Goal: Task Accomplishment & Management: Use online tool/utility

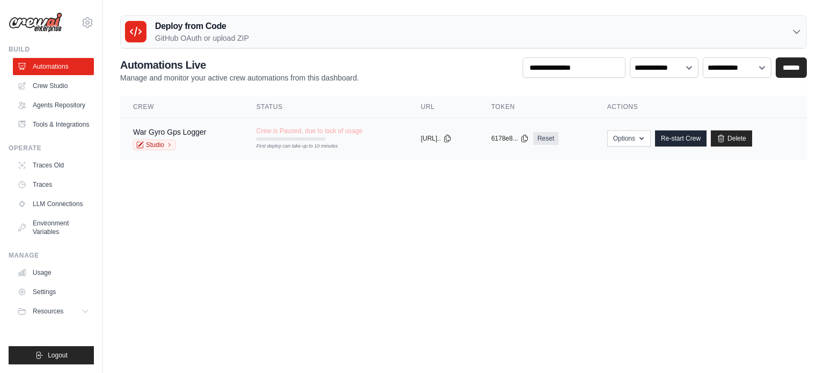
click at [188, 125] on td "War Gyro Gps Logger Studio" at bounding box center [181, 138] width 123 height 41
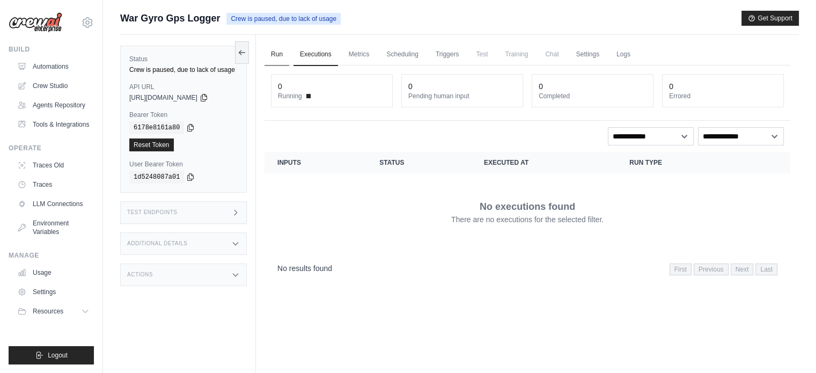
click at [281, 55] on link "Run" at bounding box center [276, 54] width 25 height 23
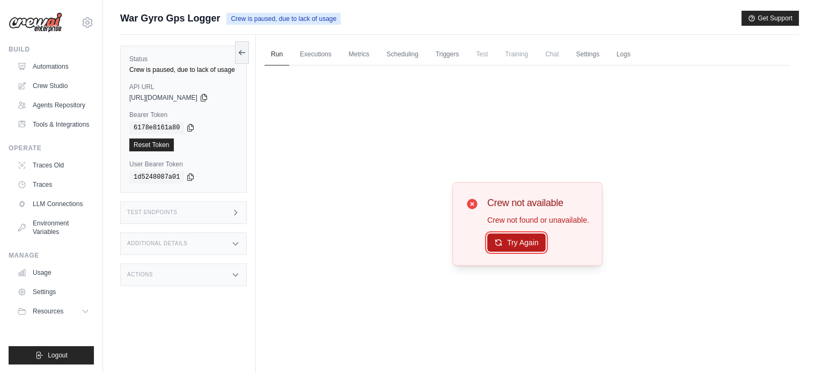
click at [512, 240] on button "Try Again" at bounding box center [516, 242] width 58 height 18
click at [51, 85] on link "Crew Studio" at bounding box center [54, 85] width 81 height 17
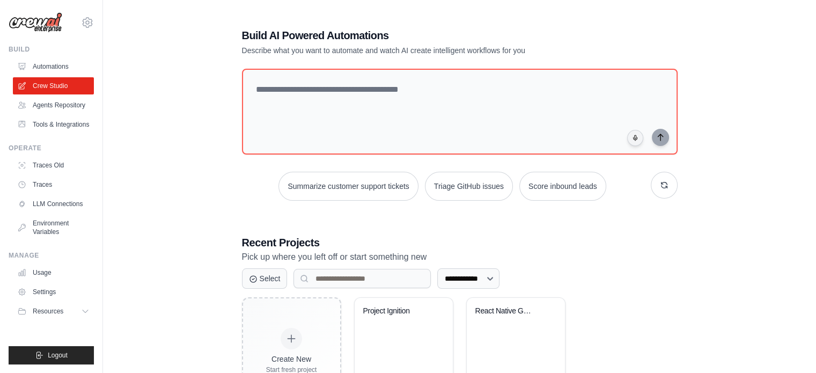
scroll to position [58, 0]
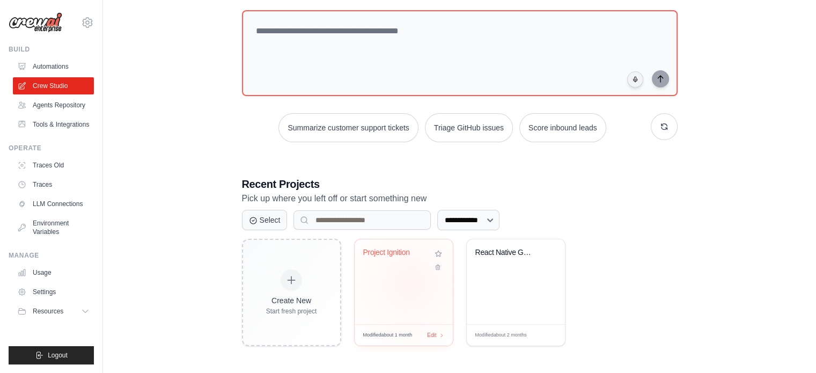
click at [410, 283] on div "Project Ignition" at bounding box center [403, 281] width 98 height 85
click at [513, 269] on div "React Native GPS Gyroscope Logger" at bounding box center [515, 260] width 81 height 25
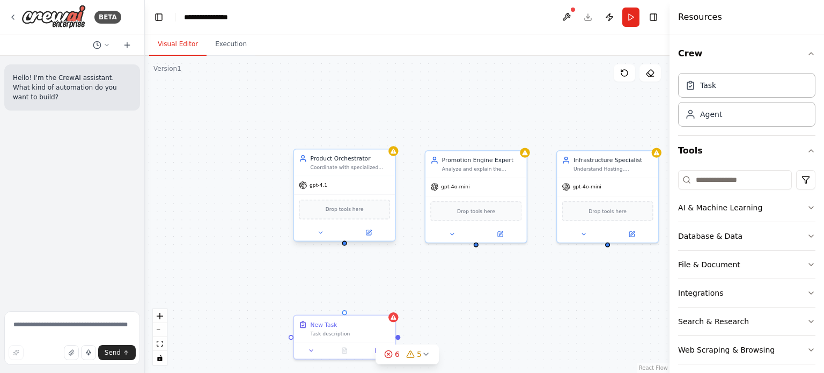
click at [340, 171] on div "Product Orchestrator Coordinate with specialized agents, merge their insights, …" at bounding box center [344, 162] width 101 height 26
click at [368, 169] on div "Coordinate with specialized agents, merge their insights, and propose end-to-en…" at bounding box center [350, 167] width 80 height 6
click at [458, 184] on span "gpt-4o-mini" at bounding box center [455, 185] width 28 height 6
click at [12, 12] on div "BETA" at bounding box center [65, 17] width 113 height 24
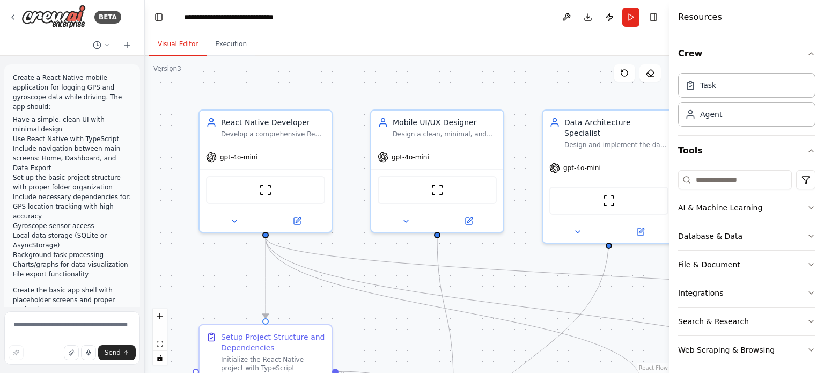
scroll to position [2624, 0]
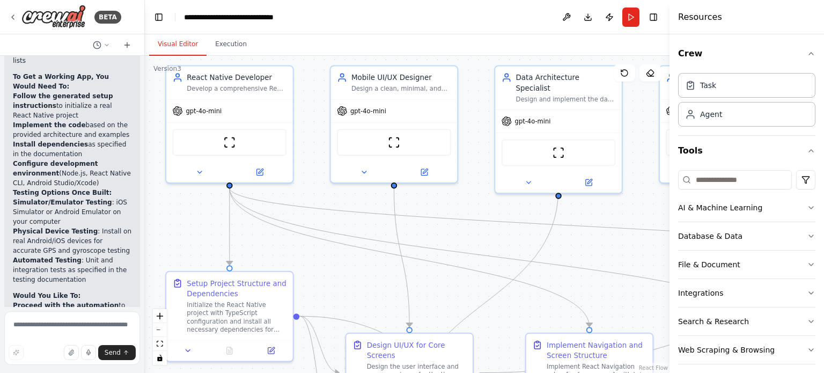
drag, startPoint x: 398, startPoint y: 335, endPoint x: 356, endPoint y: 284, distance: 65.9
click at [356, 284] on div ".deletable-edge-delete-btn { width: 20px; height: 20px; border: 0px solid #ffff…" at bounding box center [407, 214] width 524 height 317
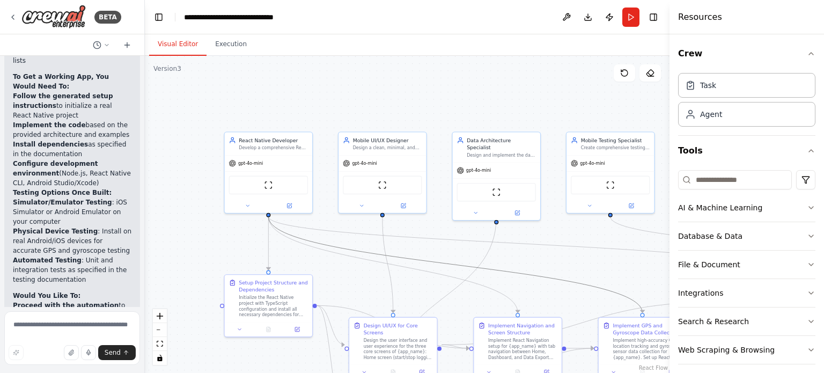
drag, startPoint x: 568, startPoint y: 283, endPoint x: 478, endPoint y: 236, distance: 100.7
click at [478, 236] on div ".deletable-edge-delete-btn { width: 20px; height: 20px; border: 0px solid #ffff…" at bounding box center [407, 214] width 524 height 317
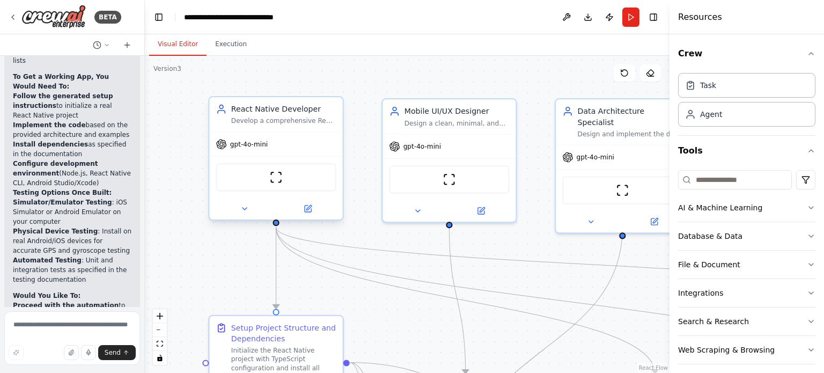
click at [305, 127] on div "React Native Developer Develop a comprehensive React Native application for {ap…" at bounding box center [275, 114] width 133 height 35
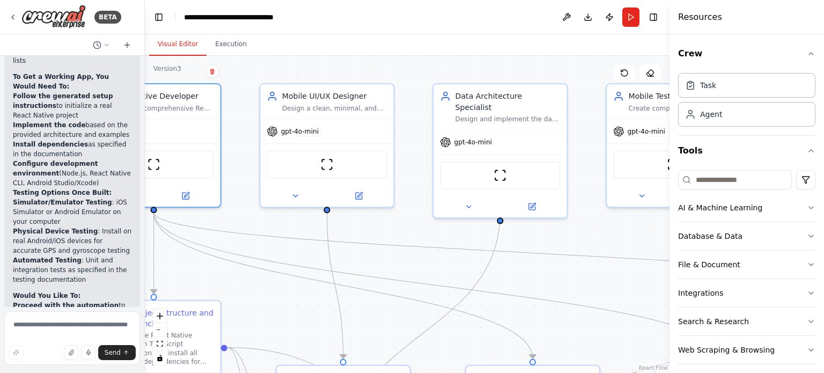
drag, startPoint x: 546, startPoint y: 278, endPoint x: 425, endPoint y: 264, distance: 122.6
click at [425, 264] on div ".deletable-edge-delete-btn { width: 20px; height: 20px; border: 0px solid #ffff…" at bounding box center [407, 214] width 524 height 317
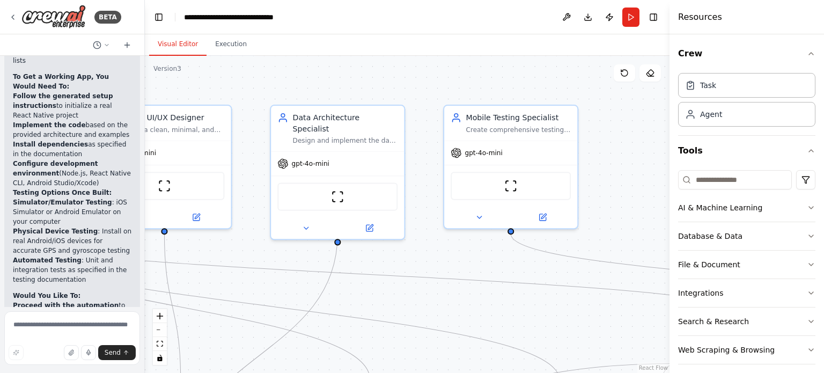
drag, startPoint x: 626, startPoint y: 243, endPoint x: 468, endPoint y: 262, distance: 159.8
click at [468, 262] on div ".deletable-edge-delete-btn { width: 20px; height: 20px; border: 0px solid #ffff…" at bounding box center [407, 214] width 524 height 317
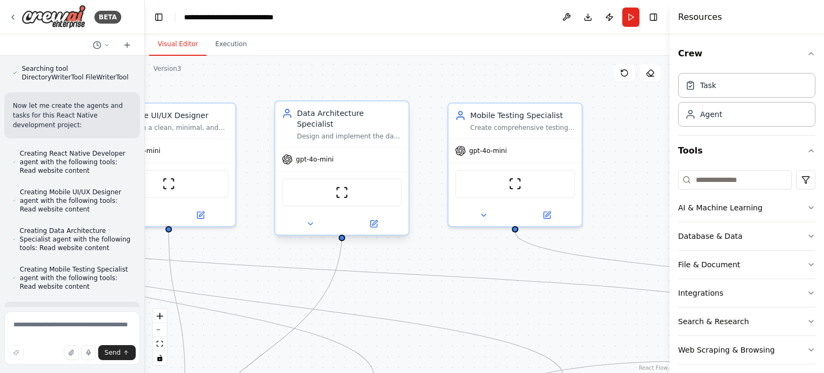
scroll to position [544, 0]
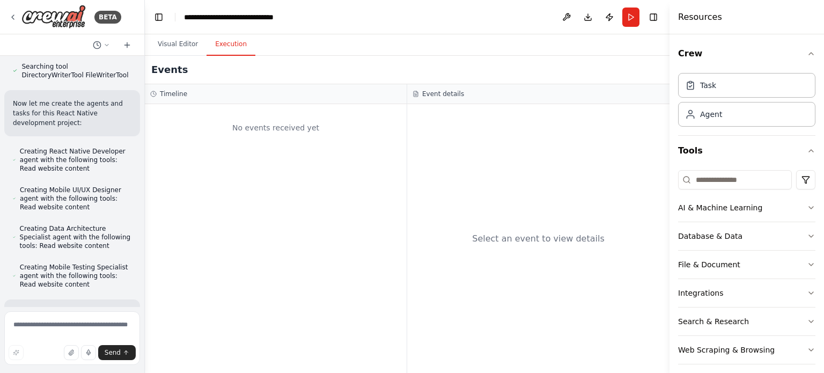
click at [238, 50] on button "Execution" at bounding box center [230, 44] width 49 height 23
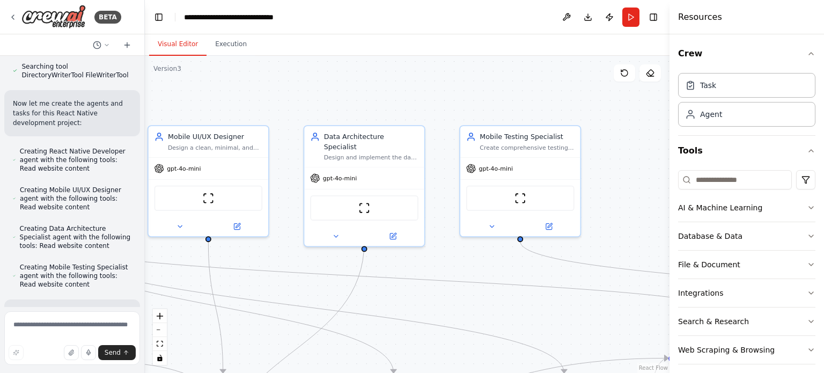
click at [182, 46] on button "Visual Editor" at bounding box center [177, 44] width 57 height 23
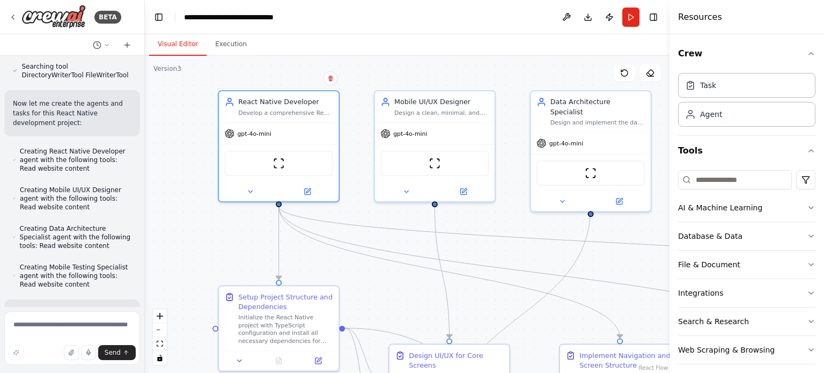
drag, startPoint x: 268, startPoint y: 96, endPoint x: 494, endPoint y: 61, distance: 228.9
click at [494, 61] on div ".deletable-edge-delete-btn { width: 20px; height: 20px; border: 0px solid #ffff…" at bounding box center [407, 214] width 524 height 317
drag, startPoint x: 464, startPoint y: 278, endPoint x: 397, endPoint y: 307, distance: 73.5
click at [397, 307] on div ".deletable-edge-delete-btn { width: 20px; height: 20px; border: 0px solid #ffff…" at bounding box center [407, 214] width 524 height 317
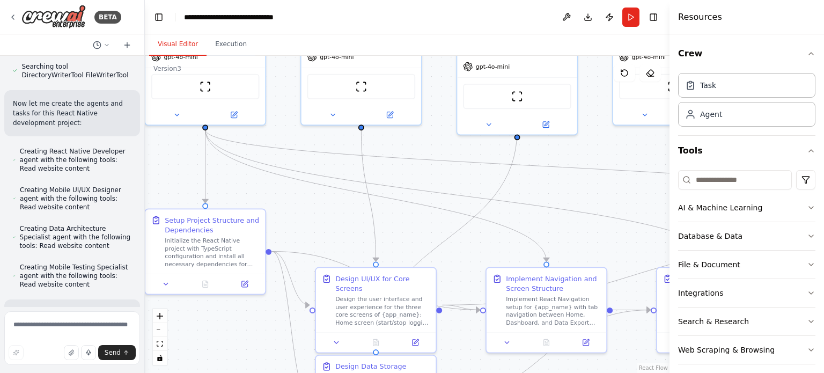
drag, startPoint x: 397, startPoint y: 307, endPoint x: 322, endPoint y: 230, distance: 106.9
click at [322, 230] on div ".deletable-edge-delete-btn { width: 20px; height: 20px; border: 0px solid #ffff…" at bounding box center [407, 214] width 524 height 317
